Goal: Task Accomplishment & Management: Complete application form

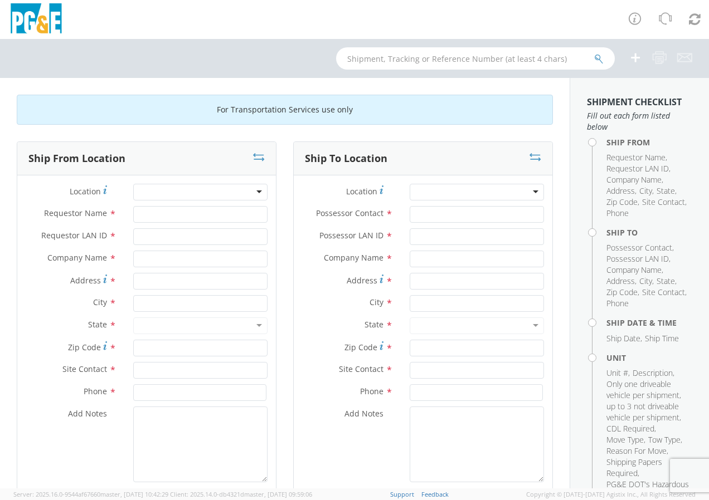
click at [253, 191] on div at bounding box center [200, 192] width 134 height 17
click at [235, 211] on input "Requestor Name *" at bounding box center [200, 214] width 134 height 17
click at [244, 192] on div at bounding box center [200, 192] width 134 height 17
click at [258, 190] on div at bounding box center [200, 192] width 134 height 17
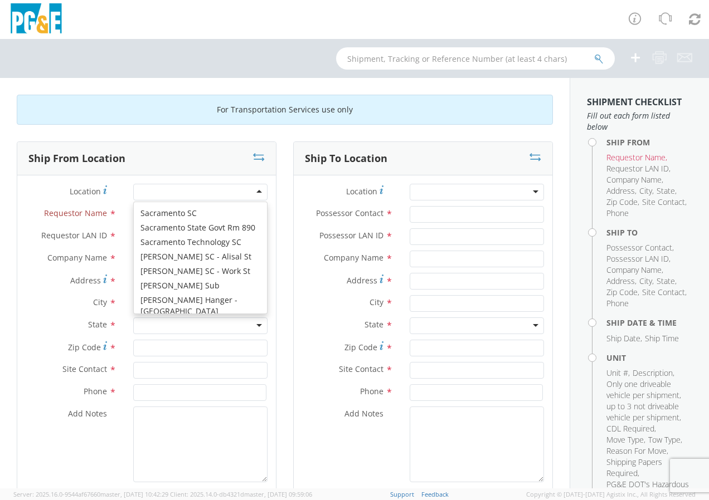
scroll to position [6426, 0]
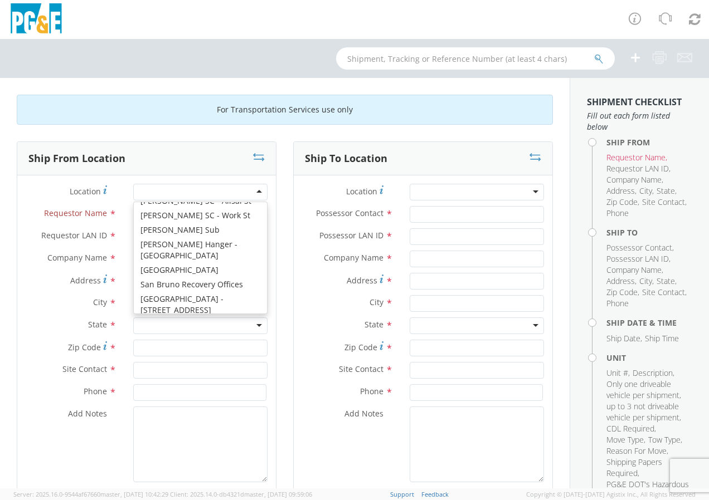
type input "PG&E"
type input "[STREET_ADDRESS]"
type input "[GEOGRAPHIC_DATA]"
type input "94110"
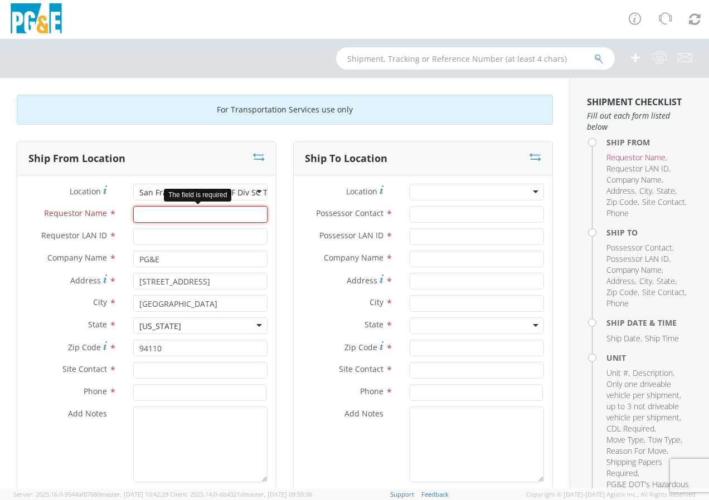
click at [173, 213] on input "Requestor Name *" at bounding box center [200, 214] width 134 height 17
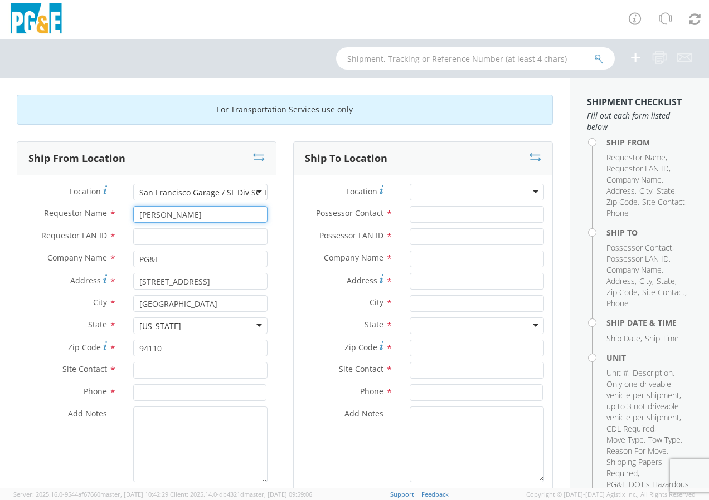
type input "[PERSON_NAME]"
type input "J22G"
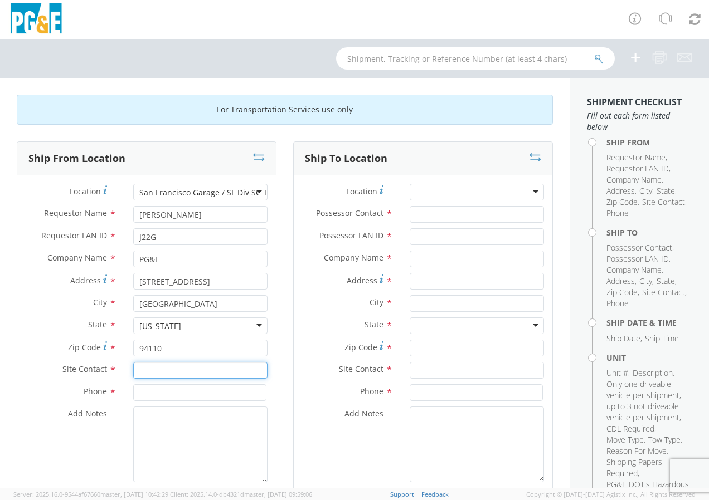
click at [156, 374] on input "text" at bounding box center [200, 370] width 134 height 17
type input "[PERSON_NAME] or [PERSON_NAME]"
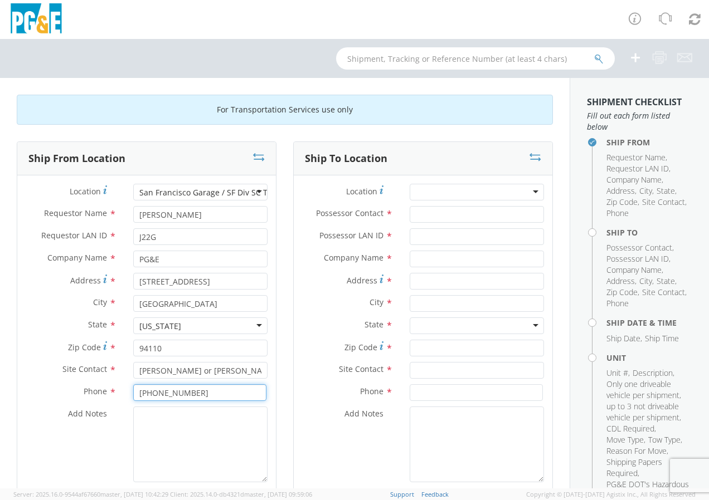
type input "[PHONE_NUMBER]"
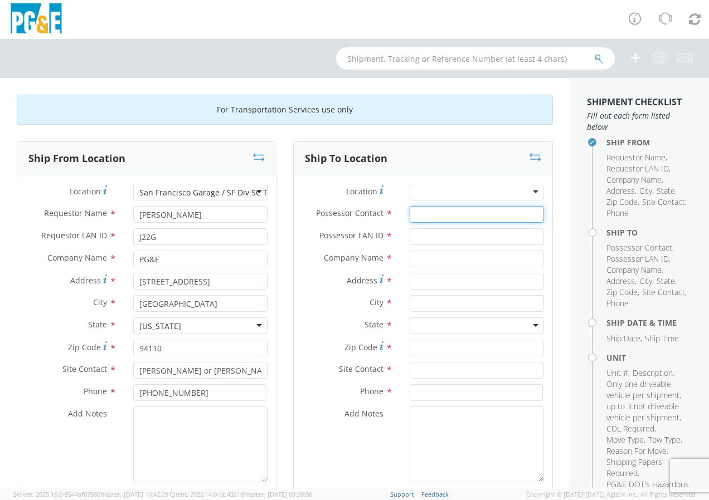
click at [424, 216] on input "Possessor Contact *" at bounding box center [476, 214] width 134 height 17
type input "[PERSON_NAME]"
click at [412, 234] on input "Possessor LAN ID *" at bounding box center [476, 236] width 134 height 17
type input "J22G"
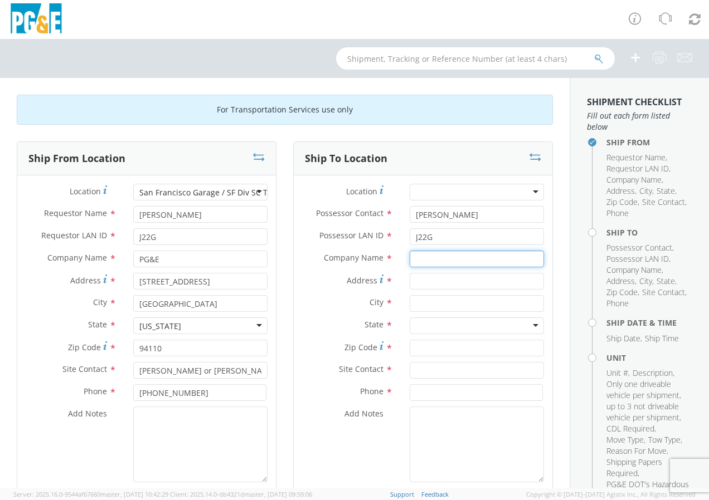
click at [424, 262] on input "text" at bounding box center [476, 259] width 134 height 17
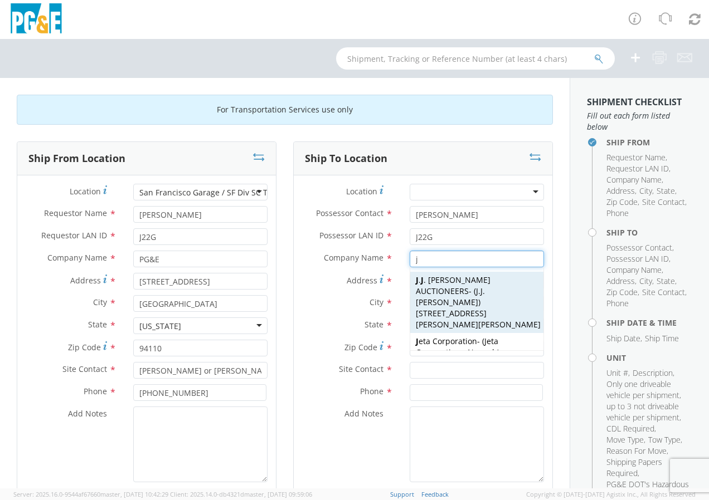
click at [442, 308] on span "[STREET_ADDRESS][PERSON_NAME][PERSON_NAME]" at bounding box center [478, 319] width 125 height 22
type input "[PERSON_NAME] AUCTIONEERS"
type input "8668 [PERSON_NAME]."
type input "[PERSON_NAME]"
type input "95620"
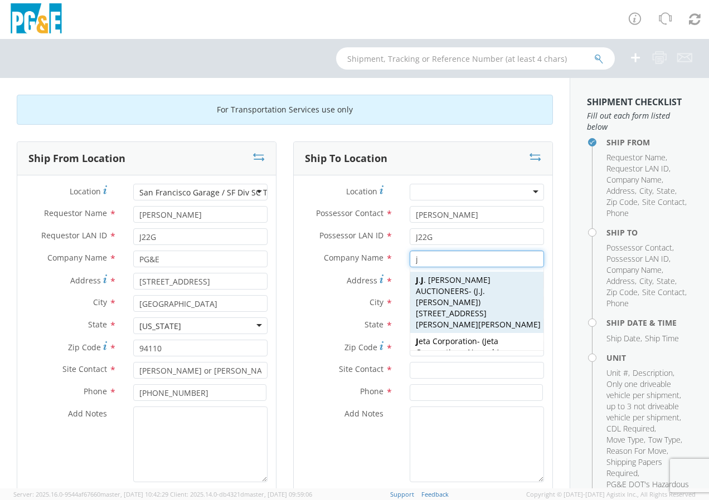
type input "[PERSON_NAME]"
type input "[PHONE_NUMBER]"
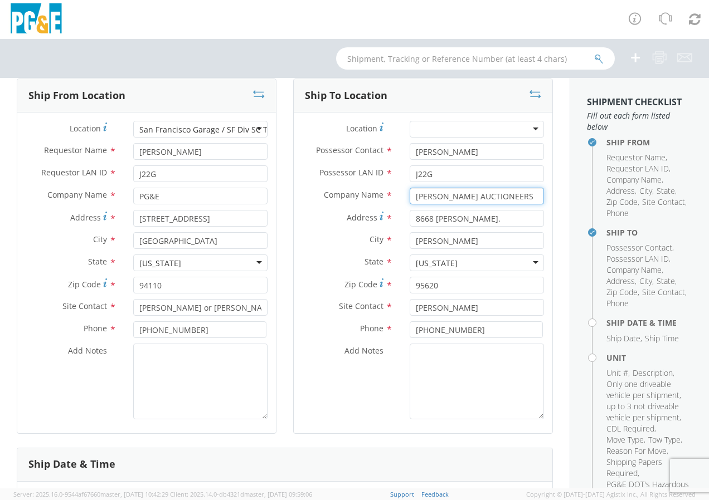
scroll to position [167, 0]
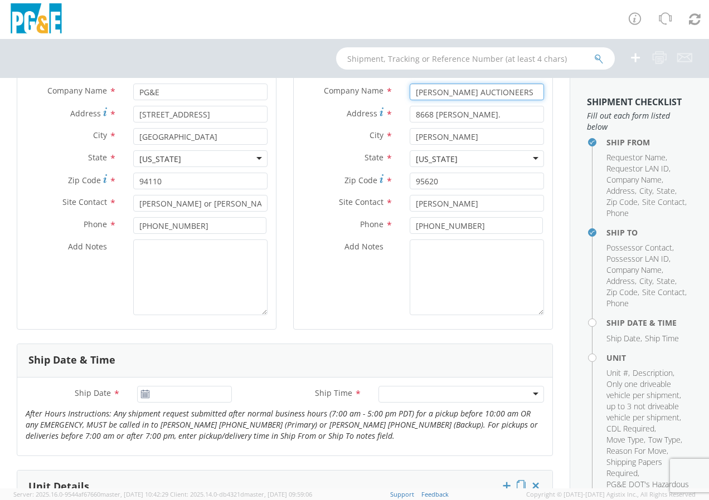
type input "[PERSON_NAME] AUCTIONEERS"
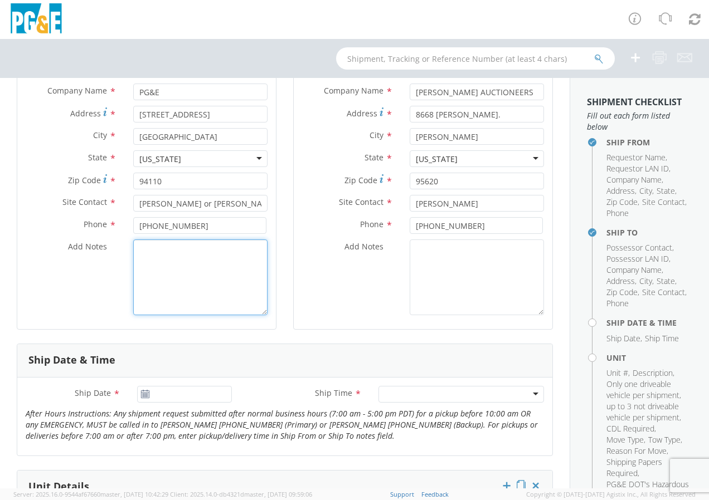
click at [154, 255] on textarea "Add Notes *" at bounding box center [200, 278] width 134 height 76
type textarea "Transmission failing. Unit not driveable."
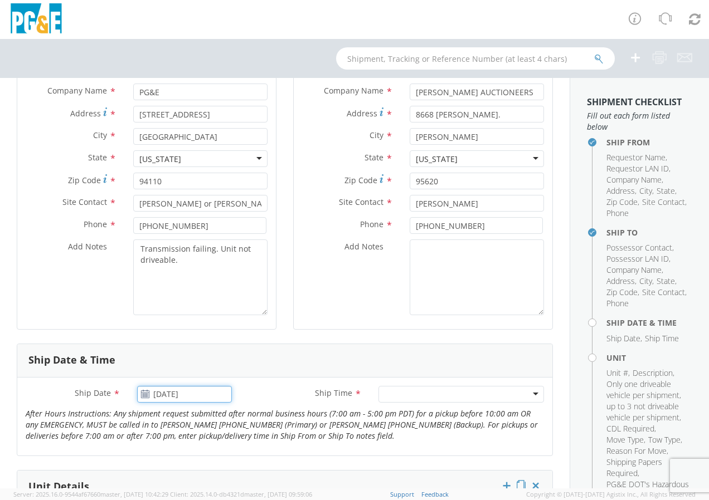
click at [175, 396] on input "[DATE]" at bounding box center [184, 394] width 95 height 17
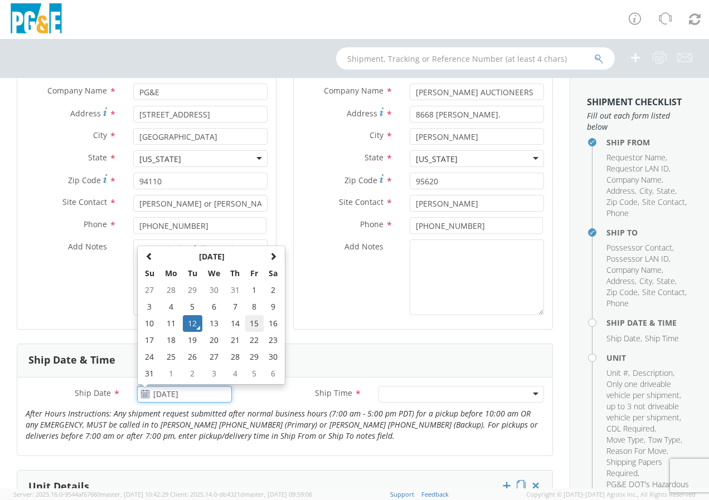
click at [247, 325] on td "15" at bounding box center [254, 323] width 19 height 17
type input "[DATE]"
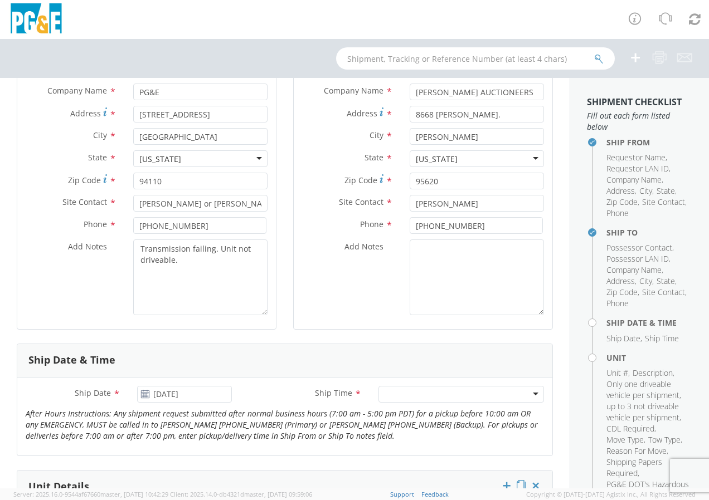
click at [393, 398] on div at bounding box center [460, 394] width 165 height 17
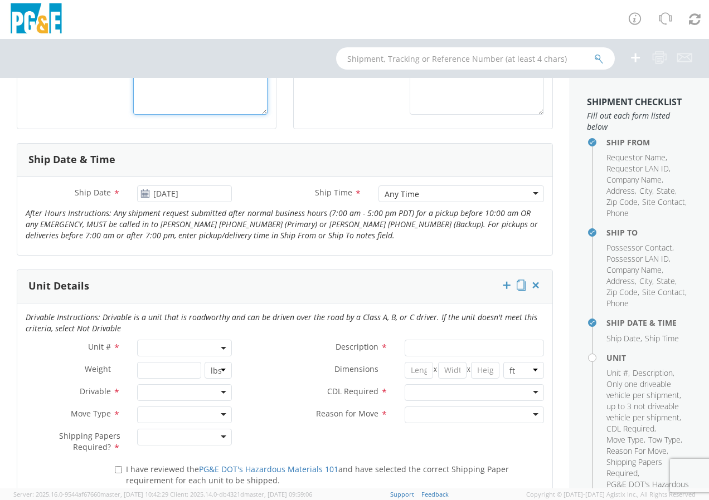
scroll to position [390, 0]
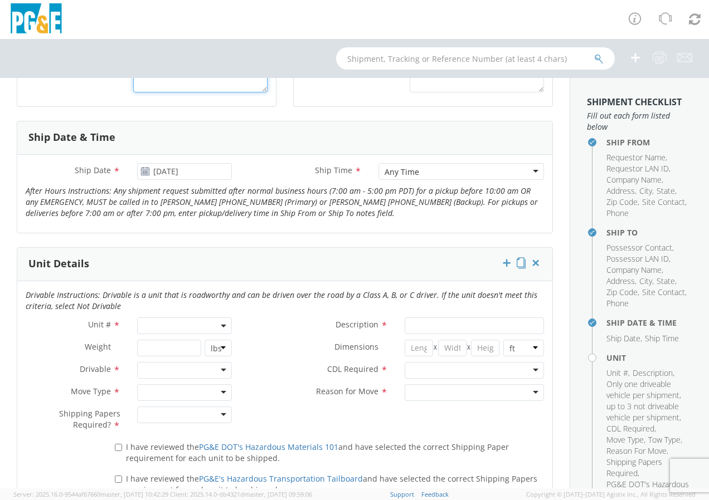
type textarea "Transmission failing. Unit not drivable."
click at [153, 322] on span at bounding box center [184, 326] width 95 height 17
click at [160, 341] on input "search" at bounding box center [183, 344] width 87 height 17
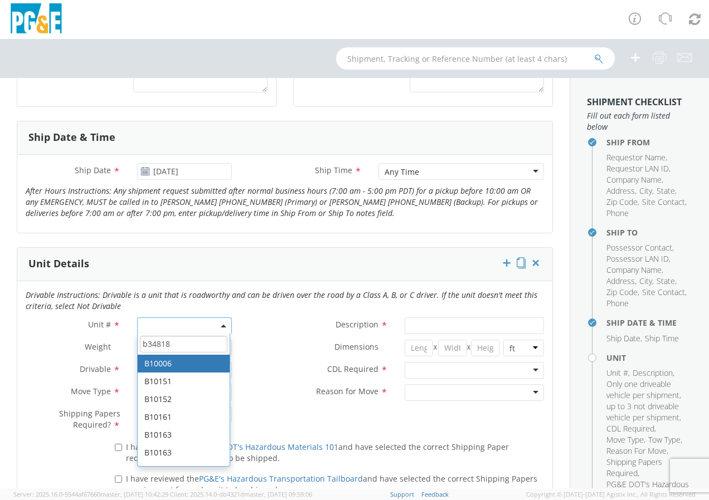
click at [193, 348] on input "b34818" at bounding box center [183, 344] width 87 height 17
type input "b34818"
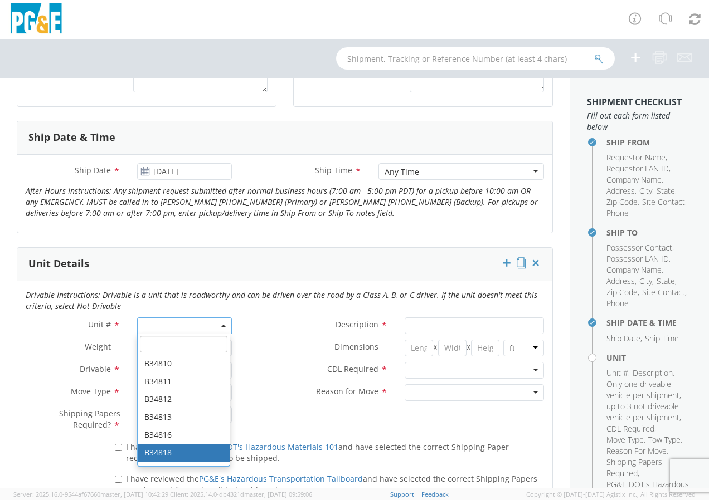
type input "PICKUP; COMPACT 4X4"
type input "5600"
select select "B34818"
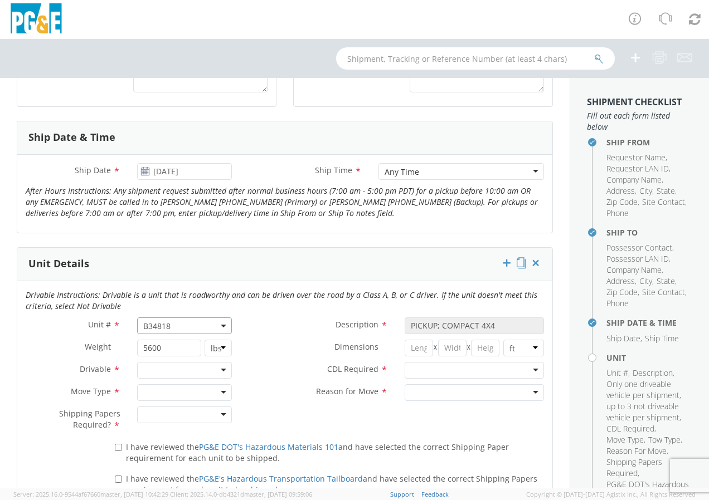
click at [218, 367] on div at bounding box center [184, 370] width 95 height 17
click at [218, 393] on div at bounding box center [184, 392] width 95 height 17
click at [223, 417] on div at bounding box center [184, 415] width 95 height 17
click at [121, 450] on label "I have reviewed the PG&E DOT's Hazardous Materials 101 and have selected the co…" at bounding box center [329, 452] width 429 height 24
click at [121, 450] on input "I have reviewed the PG&E DOT's Hazardous Materials 101 and have selected the co…" at bounding box center [118, 447] width 7 height 7
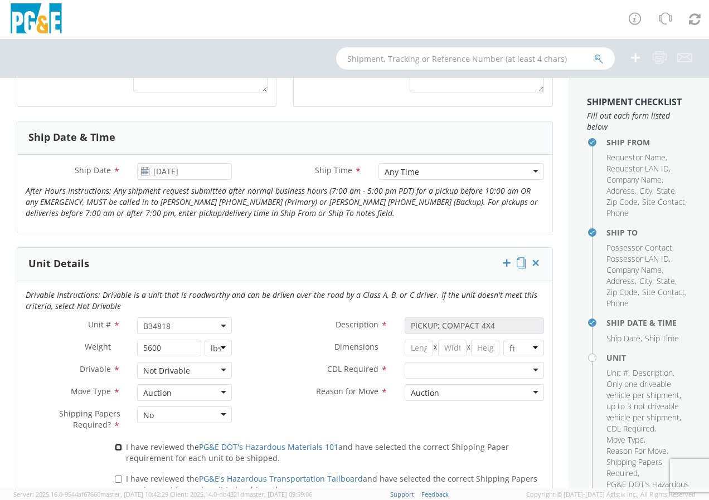
checkbox input "true"
click at [120, 482] on input "I have reviewed the PG&E's Hazardous Transportation Tailboard and have selected…" at bounding box center [118, 479] width 7 height 7
checkbox input "true"
click at [528, 370] on div at bounding box center [473, 370] width 139 height 17
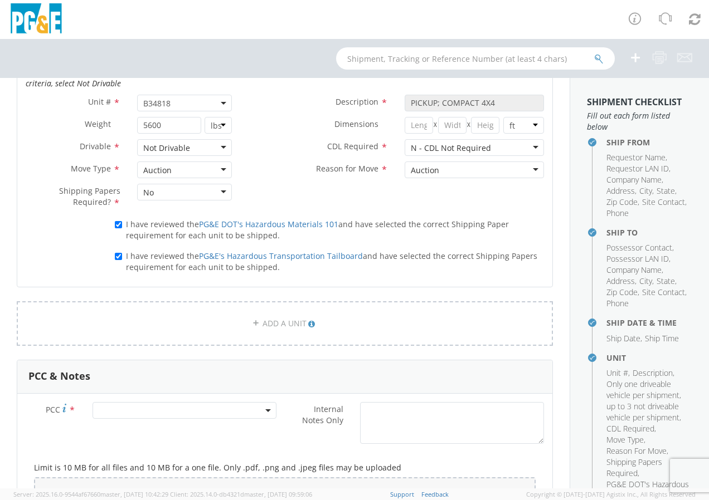
scroll to position [668, 0]
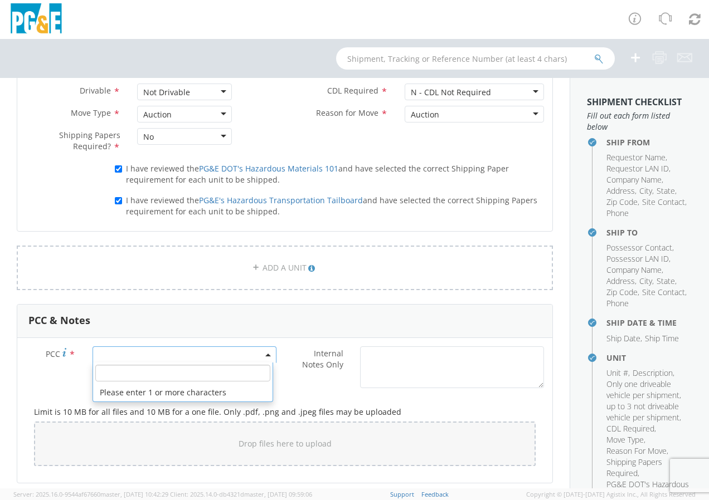
click at [153, 357] on span at bounding box center [184, 354] width 184 height 17
click at [160, 380] on input "number" at bounding box center [182, 373] width 175 height 17
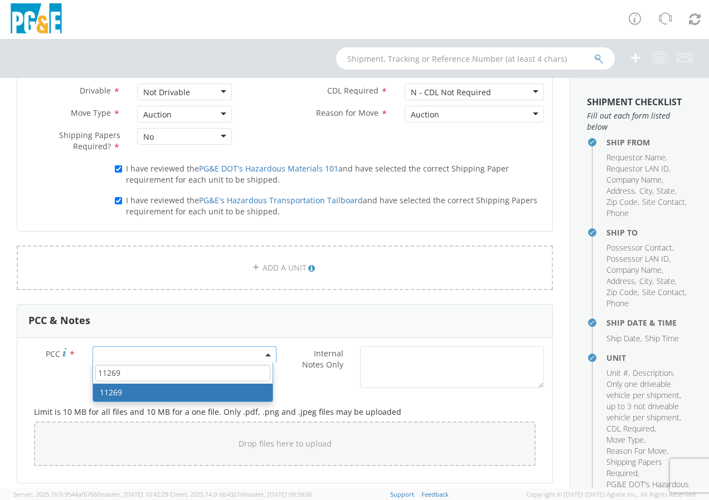
type input "11269"
select select "11269"
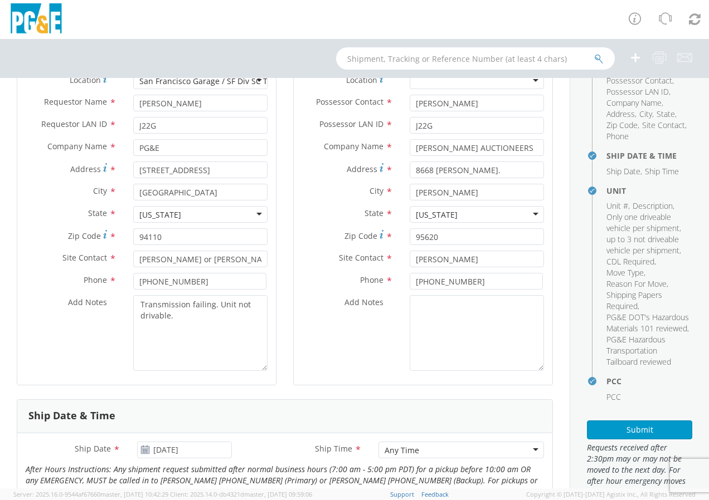
scroll to position [232, 0]
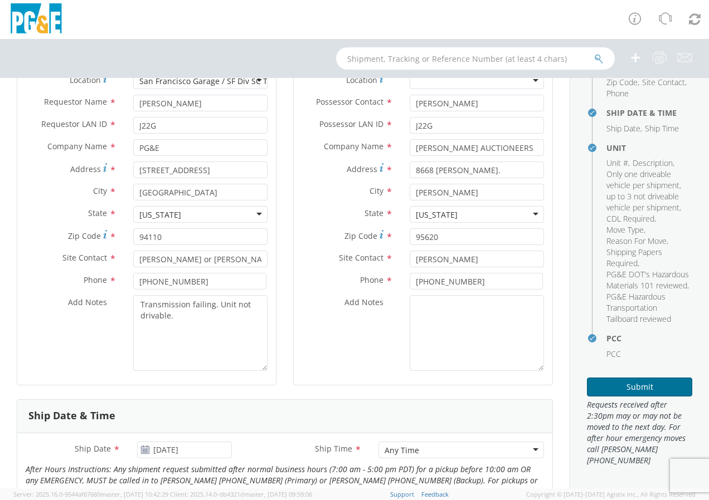
click at [623, 385] on button "Submit" at bounding box center [639, 387] width 105 height 19
